Goal: Find specific page/section: Find specific page/section

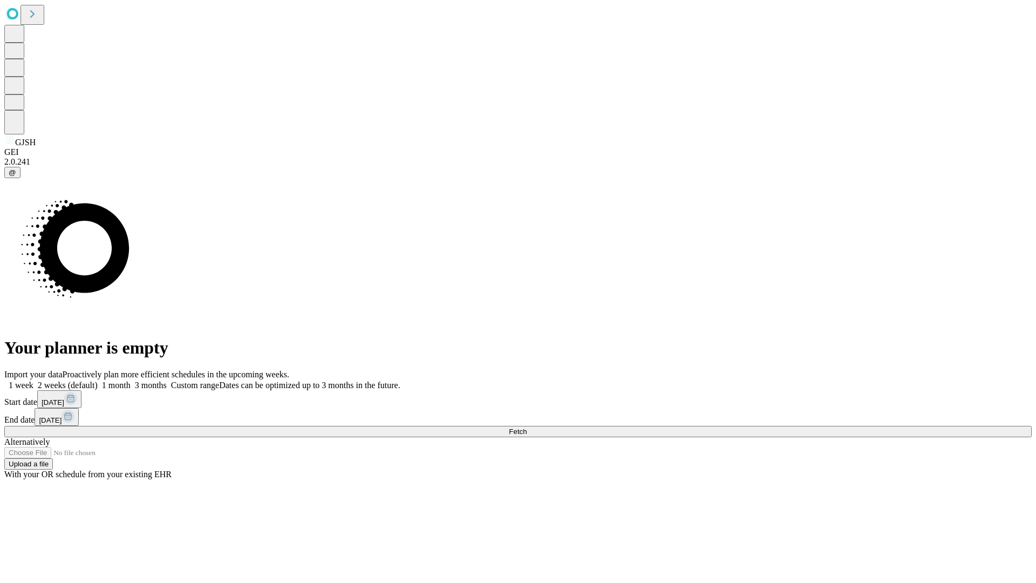
click at [526, 427] on span "Fetch" at bounding box center [518, 431] width 18 height 8
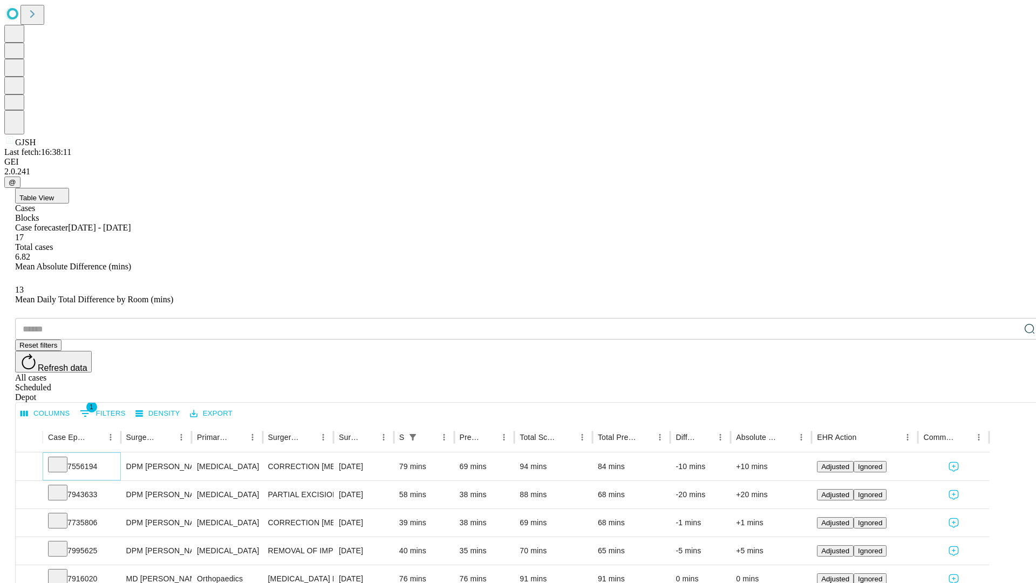
click at [63, 458] on icon at bounding box center [57, 463] width 11 height 11
